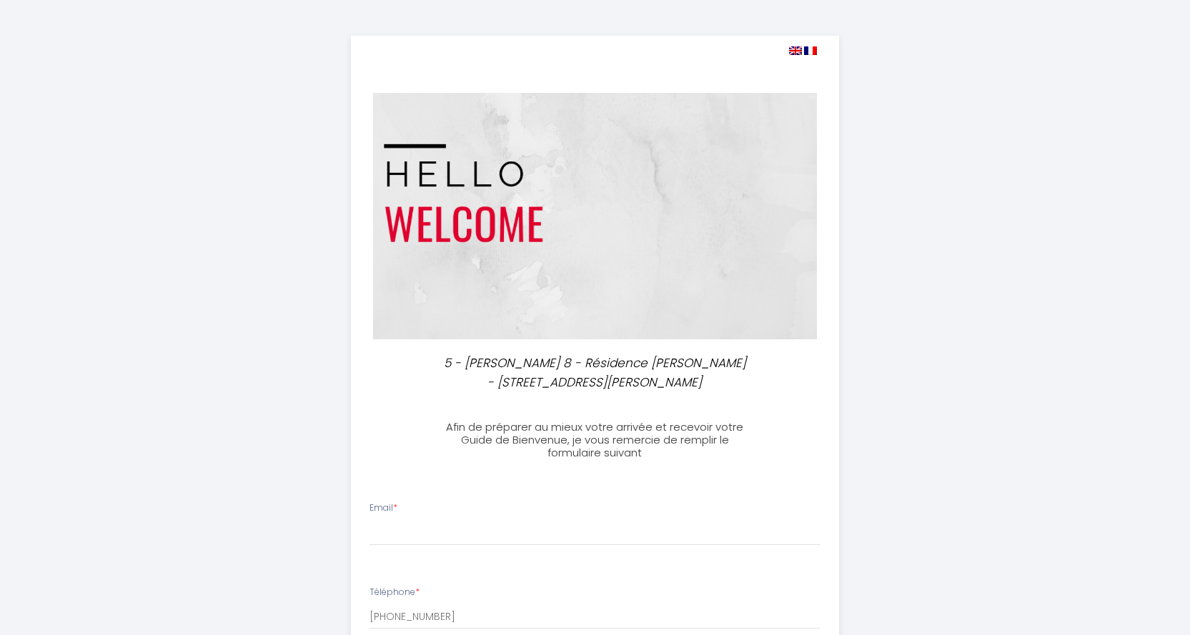
select select
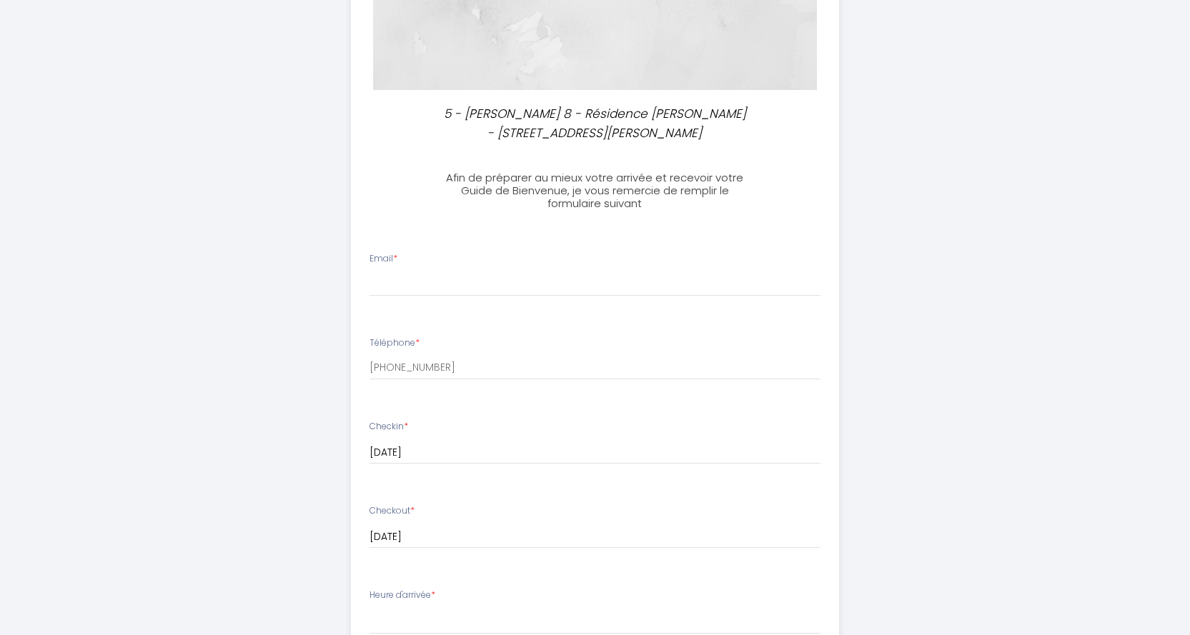
scroll to position [214, 0]
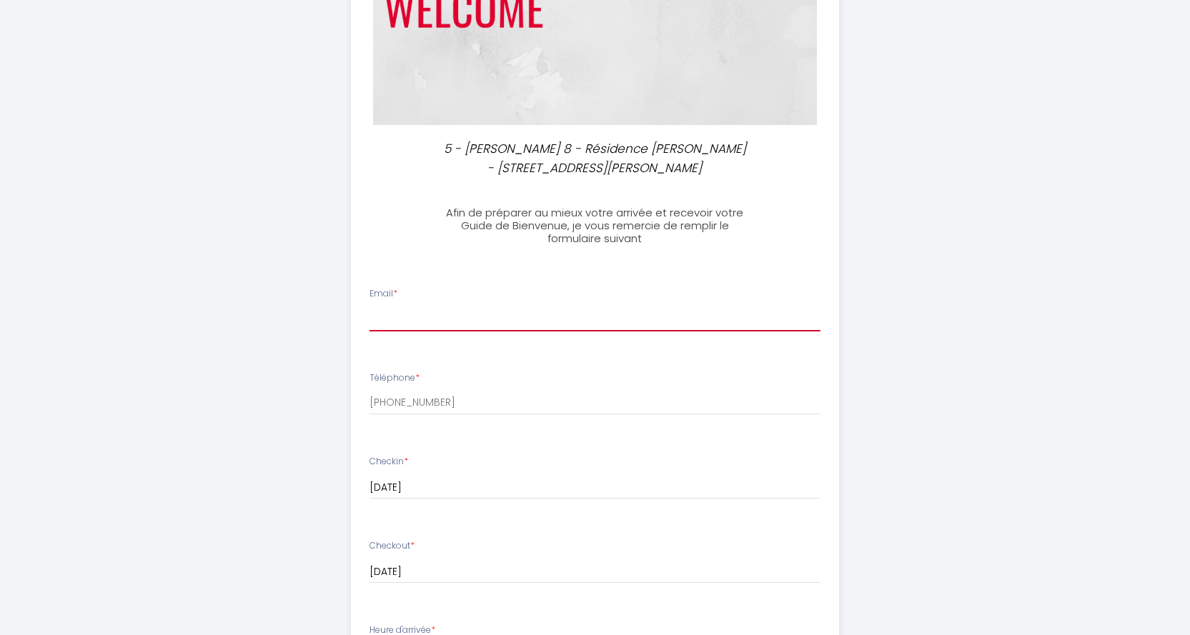
click at [382, 308] on input "Email *" at bounding box center [594, 319] width 451 height 26
type input "[EMAIL_ADDRESS][DOMAIN_NAME]"
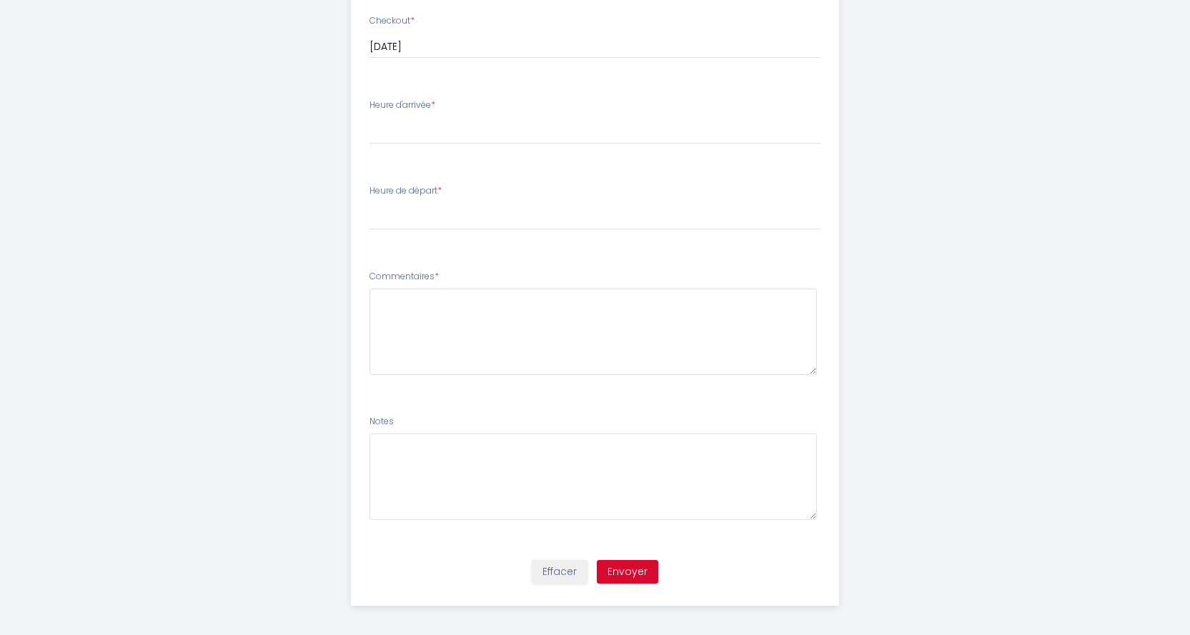
scroll to position [746, 0]
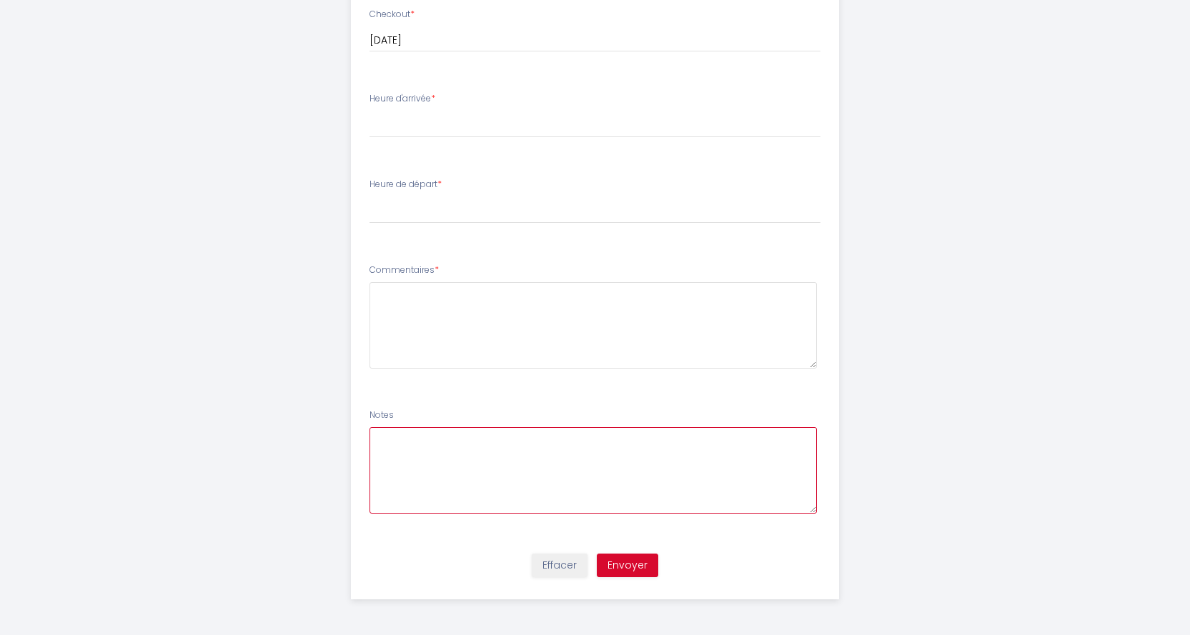
click at [388, 442] on textarea at bounding box center [592, 470] width 447 height 86
click at [594, 454] on textarea "Bonjour , je viens de vous faire un sms et un appel téléphonique pour vous info…" at bounding box center [592, 470] width 447 height 86
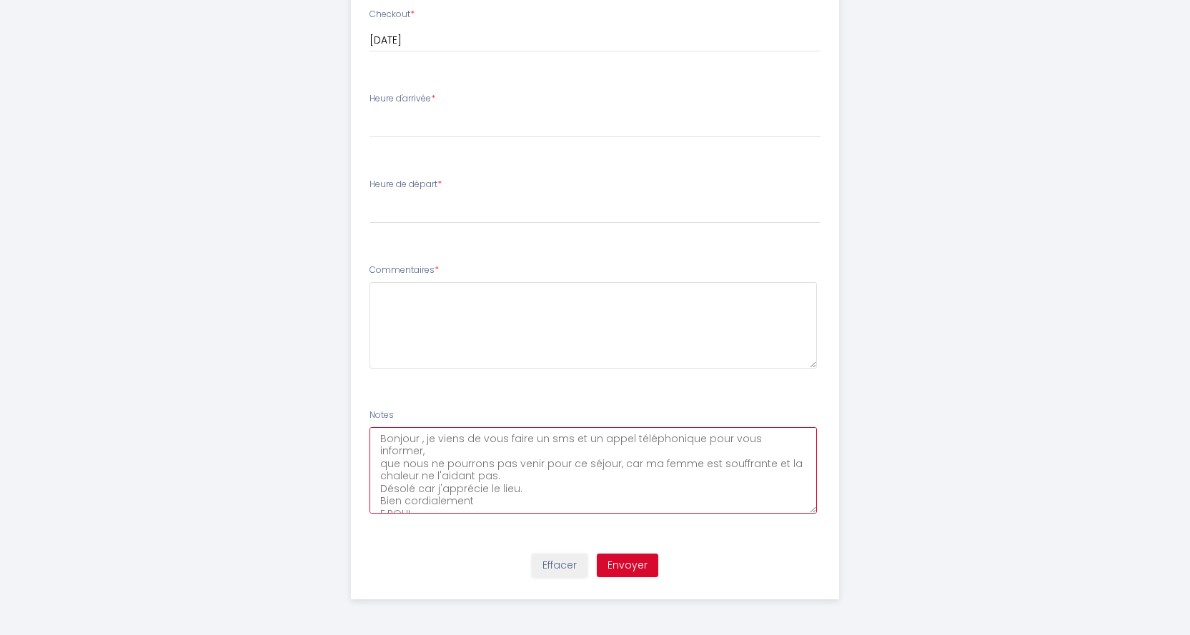
type textarea "Bonjour , je viens de vous faire un sms et un appel téléphonique pour vous info…"
click at [624, 566] on button "Envoyer" at bounding box center [627, 566] width 61 height 24
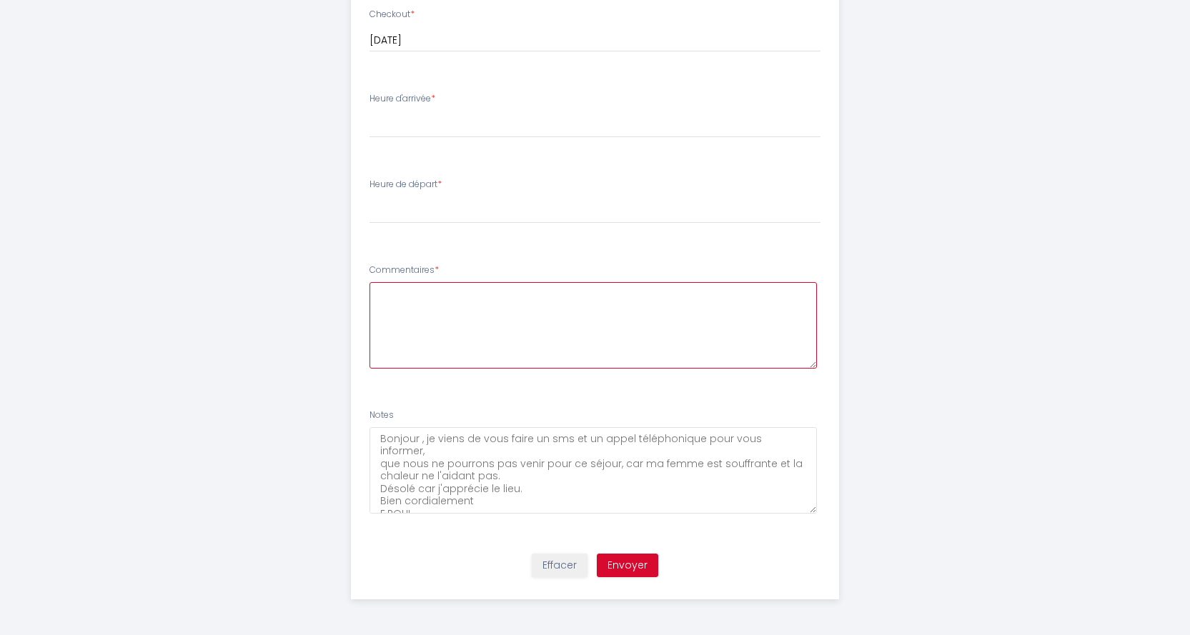
click at [449, 339] on textarea at bounding box center [592, 325] width 447 height 86
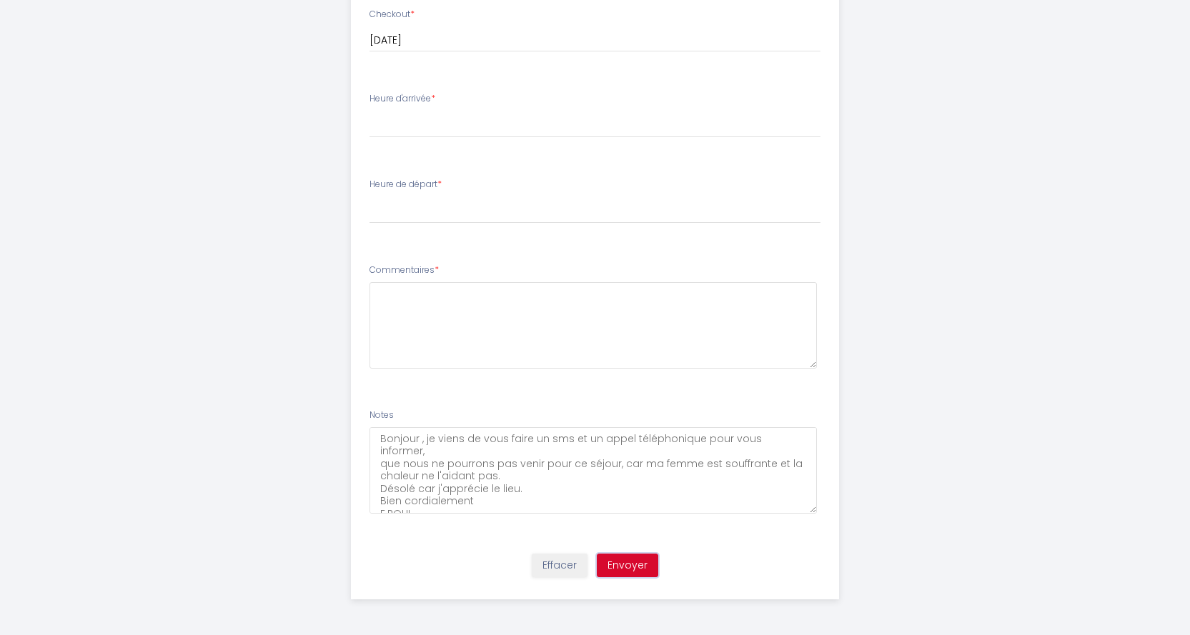
click at [631, 573] on button "Envoyer" at bounding box center [627, 566] width 61 height 24
click at [517, 472] on textarea "Bonjour , je viens de vous faire un sms et un appel téléphonique pour vous info…" at bounding box center [592, 470] width 447 height 86
click at [631, 571] on button "Envoyer" at bounding box center [627, 566] width 61 height 24
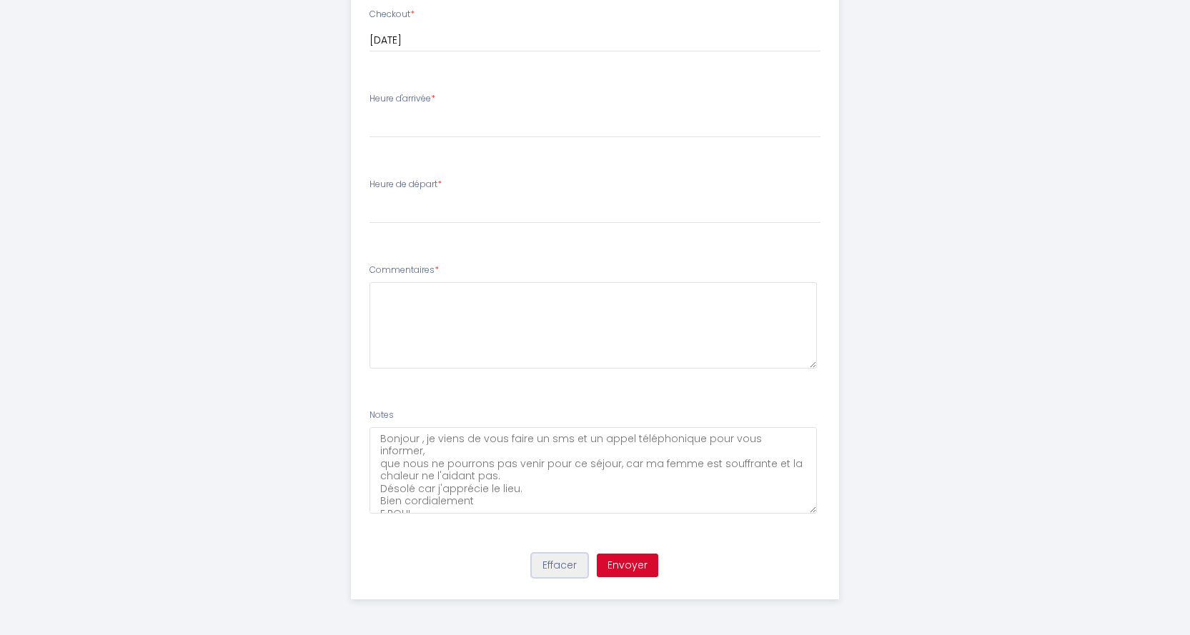
click at [562, 570] on button "Effacer" at bounding box center [560, 566] width 56 height 24
